Goal: Task Accomplishment & Management: Use online tool/utility

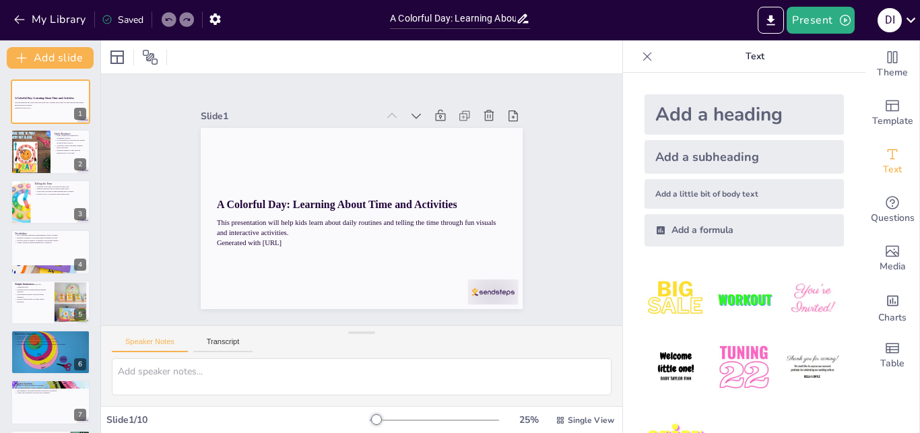
type input "A Colorful Day: Learning About Time and Activities"
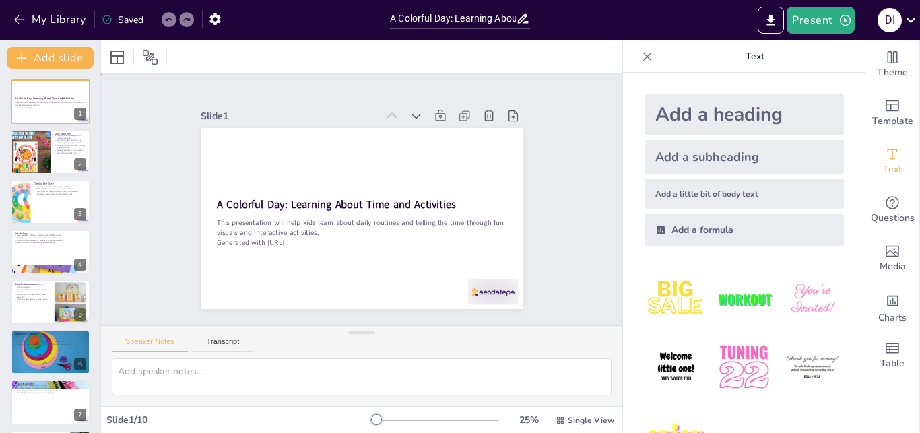
click at [557, 240] on div "Slide 1 A Colorful Day: Learning About Time and Activities This presentation wi…" at bounding box center [361, 199] width 521 height 251
click at [409, 112] on icon at bounding box center [415, 115] width 13 height 13
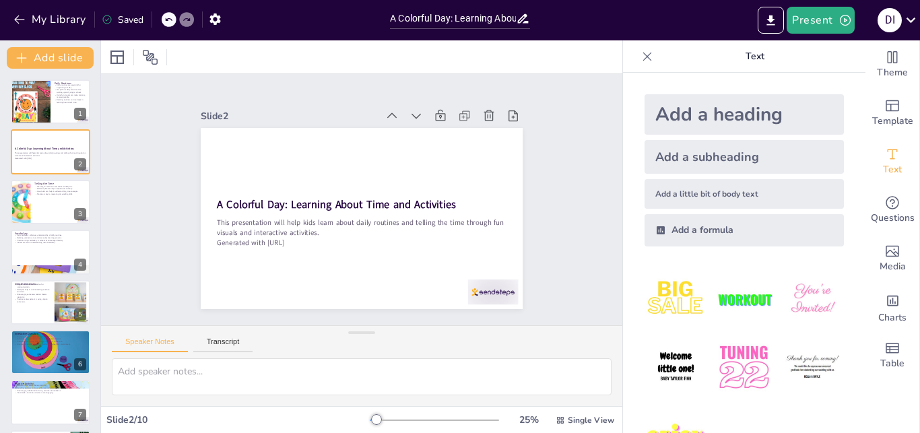
click at [409, 112] on icon at bounding box center [415, 115] width 13 height 13
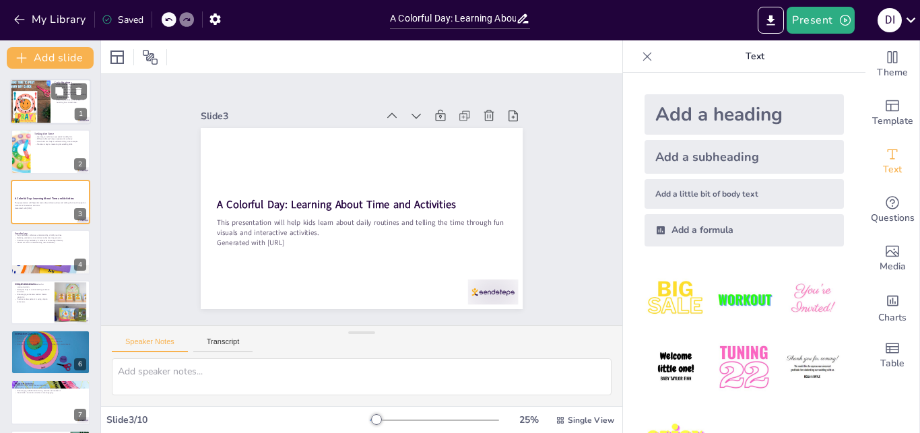
click at [32, 102] on div at bounding box center [31, 102] width 44 height 46
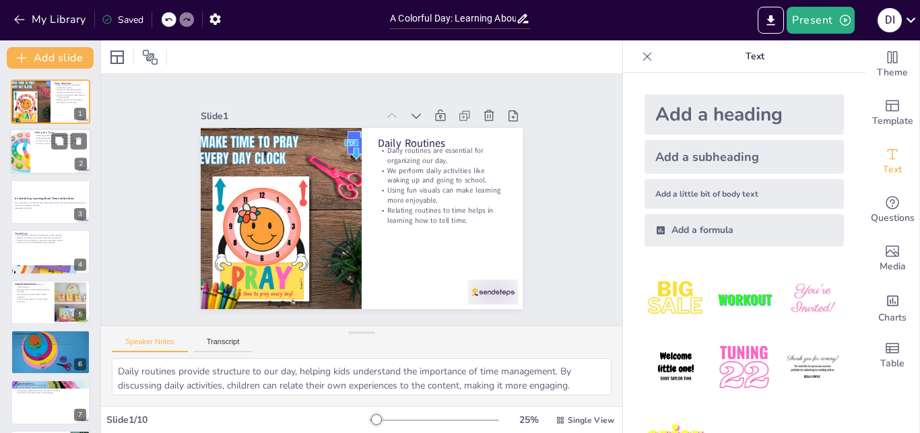
click at [40, 160] on div at bounding box center [50, 152] width 81 height 46
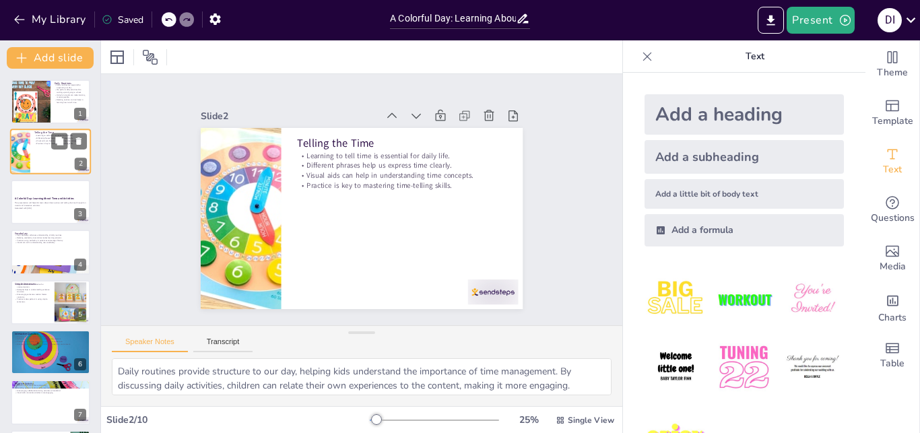
type textarea "Mastering the concept of time is crucial for children as it affects their daily…"
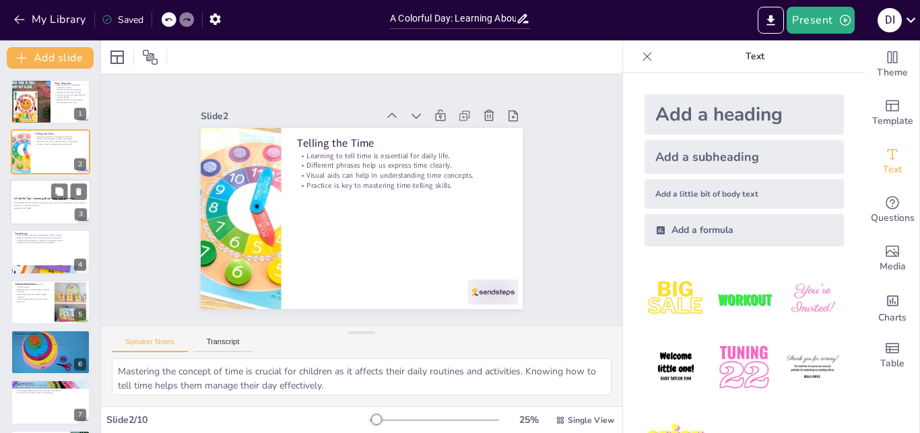
click at [44, 199] on strong "A Colorful Day: Learning About Time and Activities" at bounding box center [44, 198] width 60 height 3
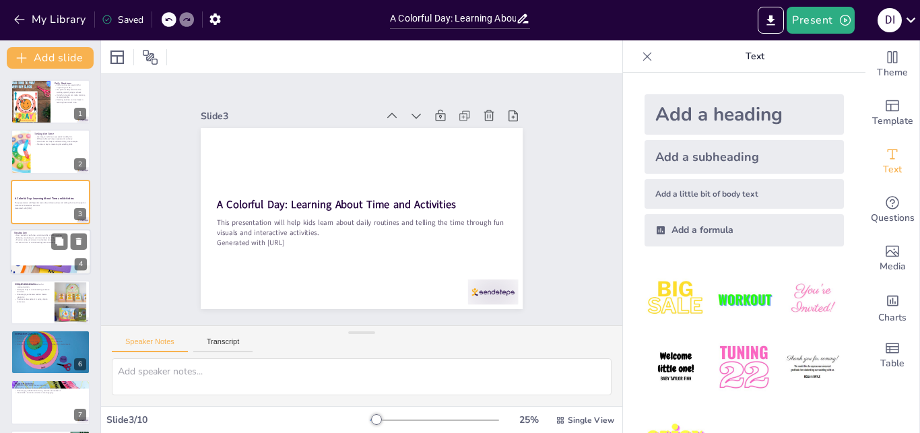
click at [48, 254] on div at bounding box center [50, 252] width 81 height 46
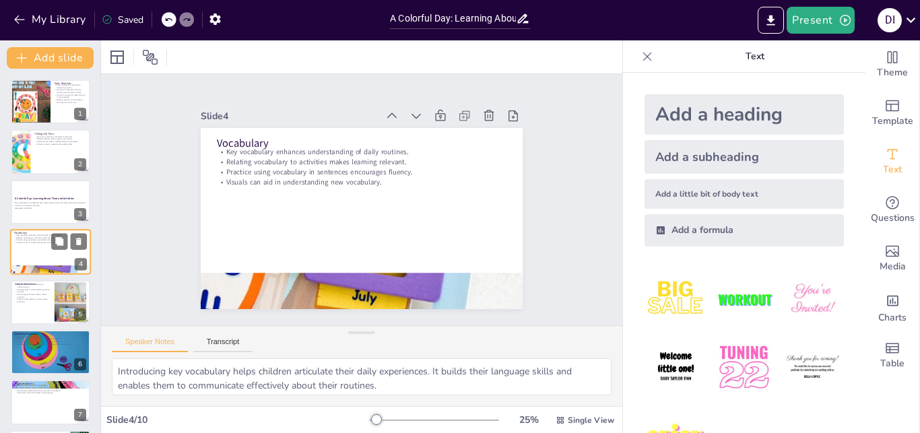
scroll to position [1, 0]
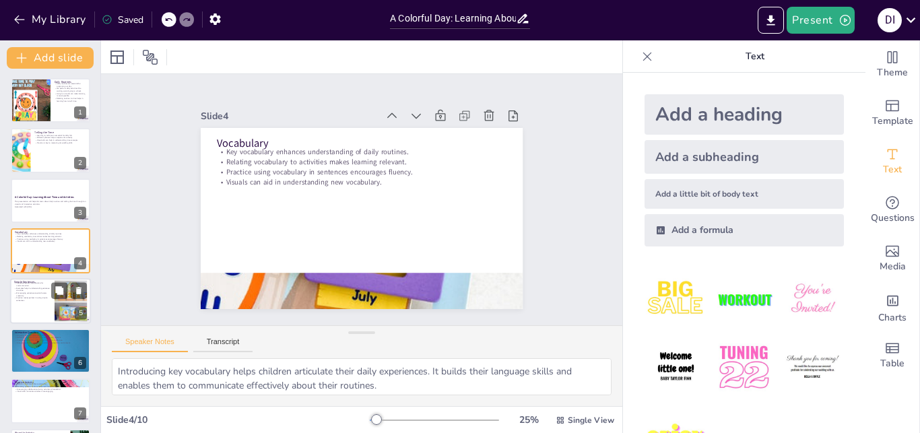
click at [44, 289] on p "Examples help in understanding sentence structure." at bounding box center [32, 288] width 36 height 5
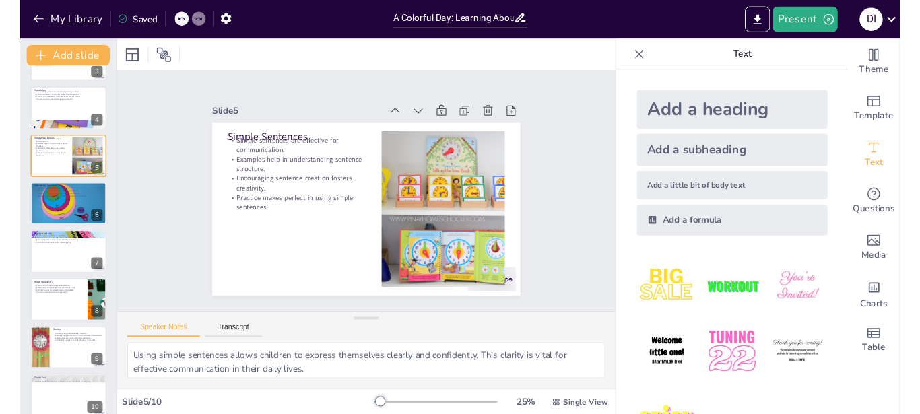
scroll to position [153, 0]
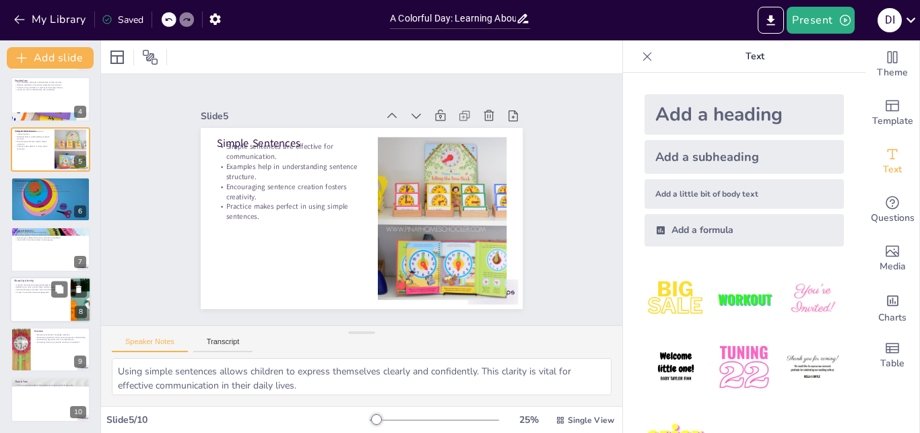
click at [36, 296] on div at bounding box center [50, 300] width 81 height 46
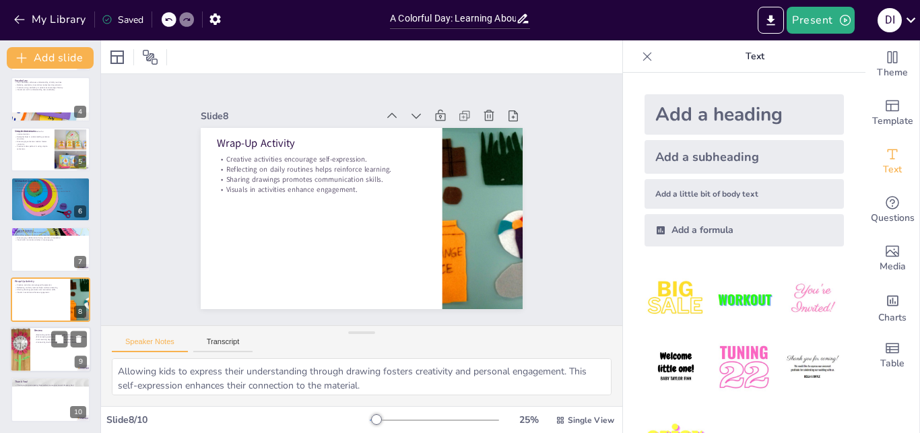
click at [36, 350] on div at bounding box center [50, 350] width 81 height 46
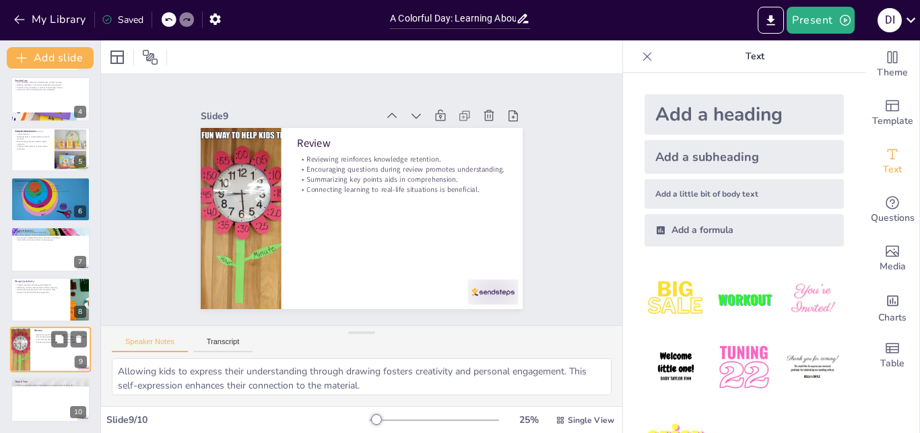
type textarea "Reviewing material helps solidify knowledge and ensures that concepts are under…"
